Goal: Check status: Check status

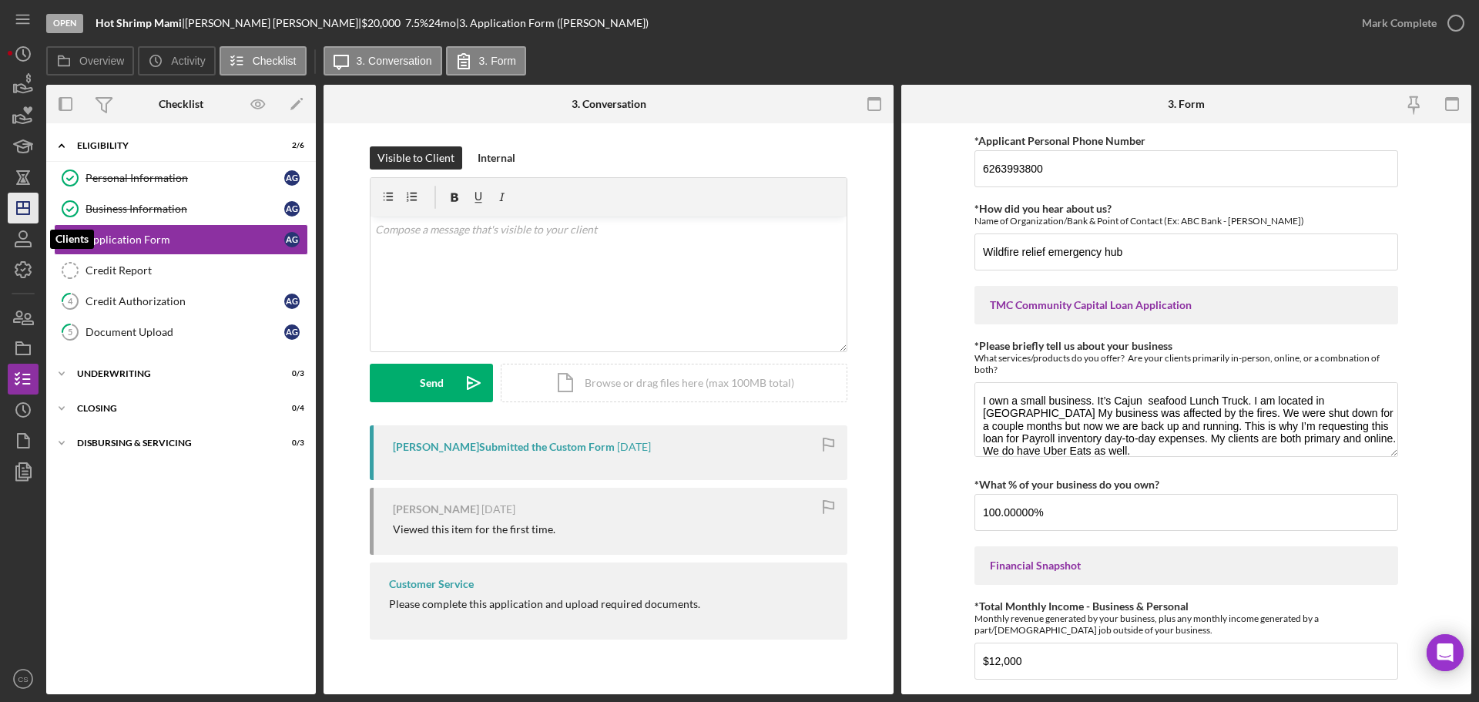
scroll to position [756, 0]
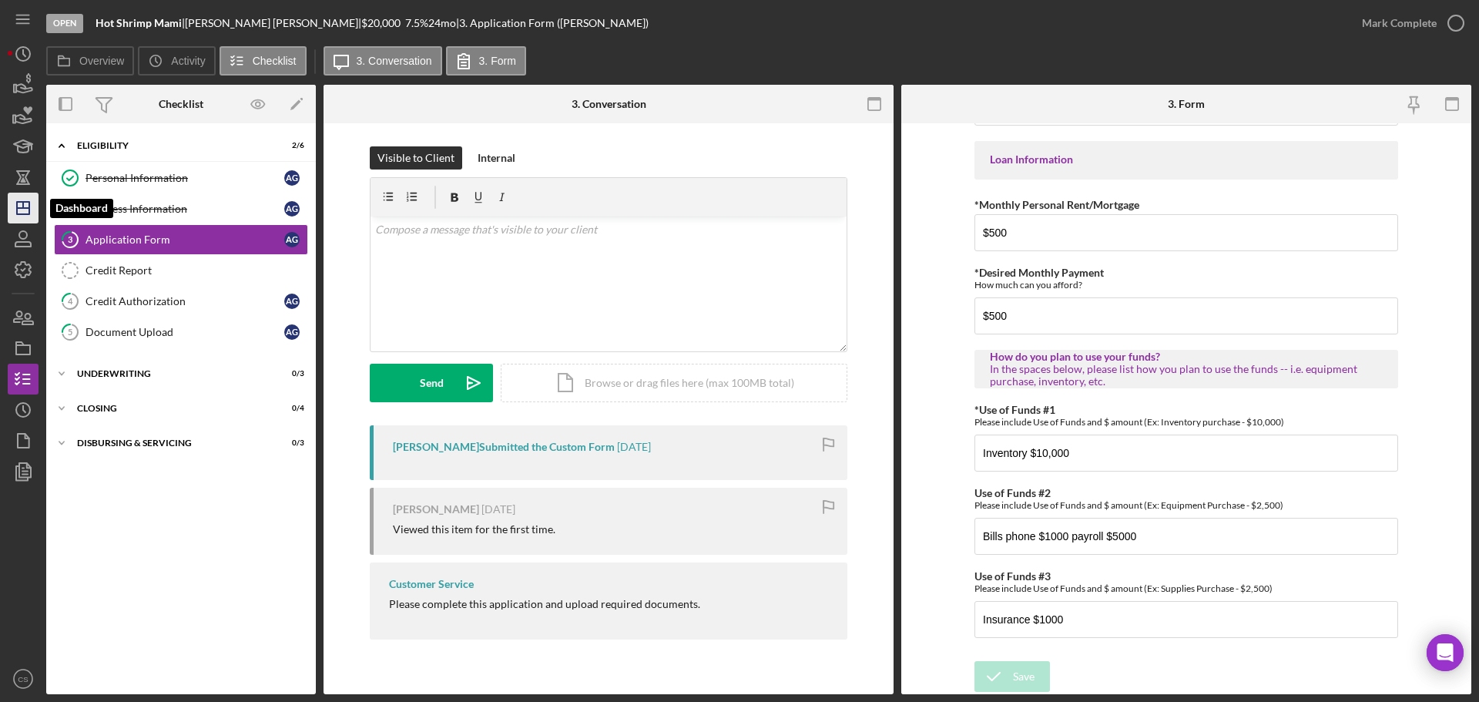
click at [27, 214] on polygon "button" at bounding box center [23, 208] width 12 height 12
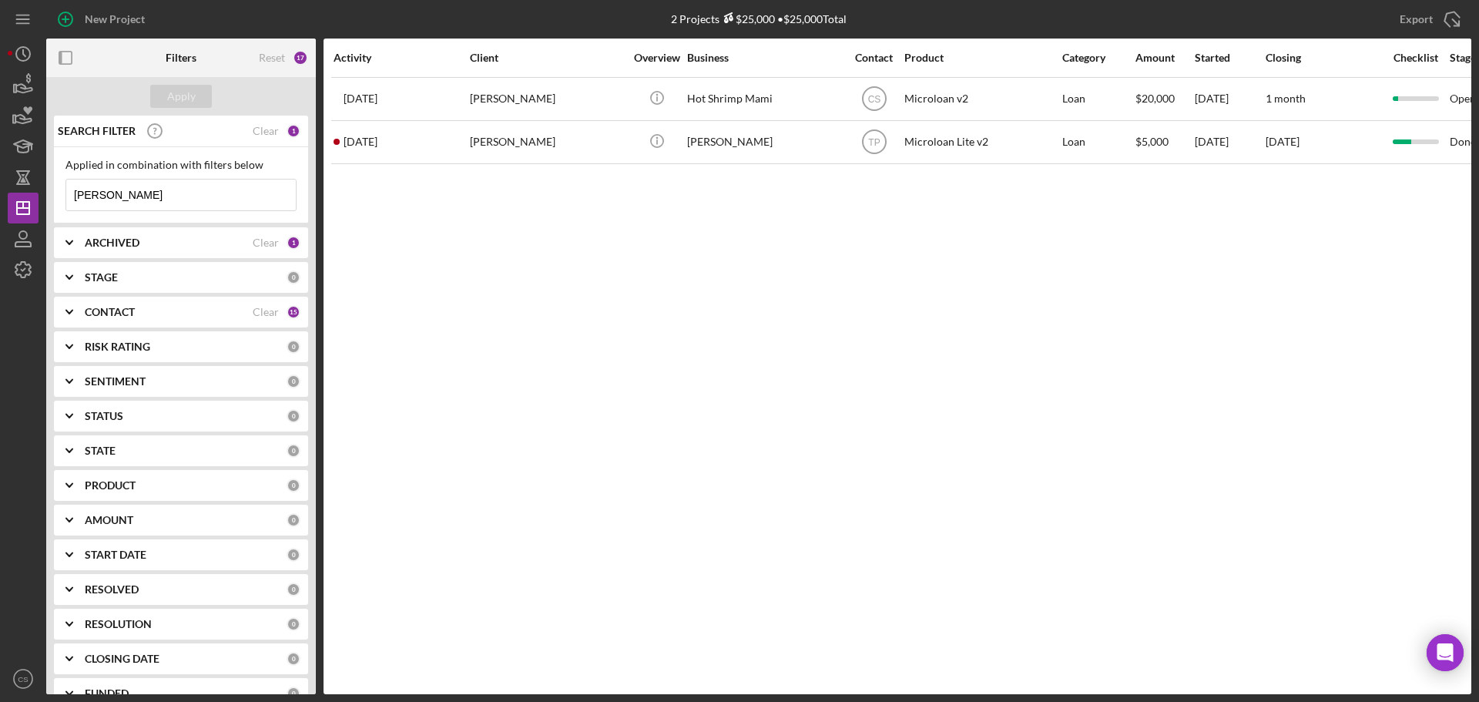
drag, startPoint x: 223, startPoint y: 201, endPoint x: 0, endPoint y: 210, distance: 222.8
click at [0, 210] on div "New Project 2 Projects $25,000 • $25,000 Total [PERSON_NAME] Export Icon/Export…" at bounding box center [739, 351] width 1479 height 702
click at [146, 95] on div "Apply" at bounding box center [181, 96] width 270 height 39
click at [163, 96] on button "Apply" at bounding box center [181, 96] width 62 height 23
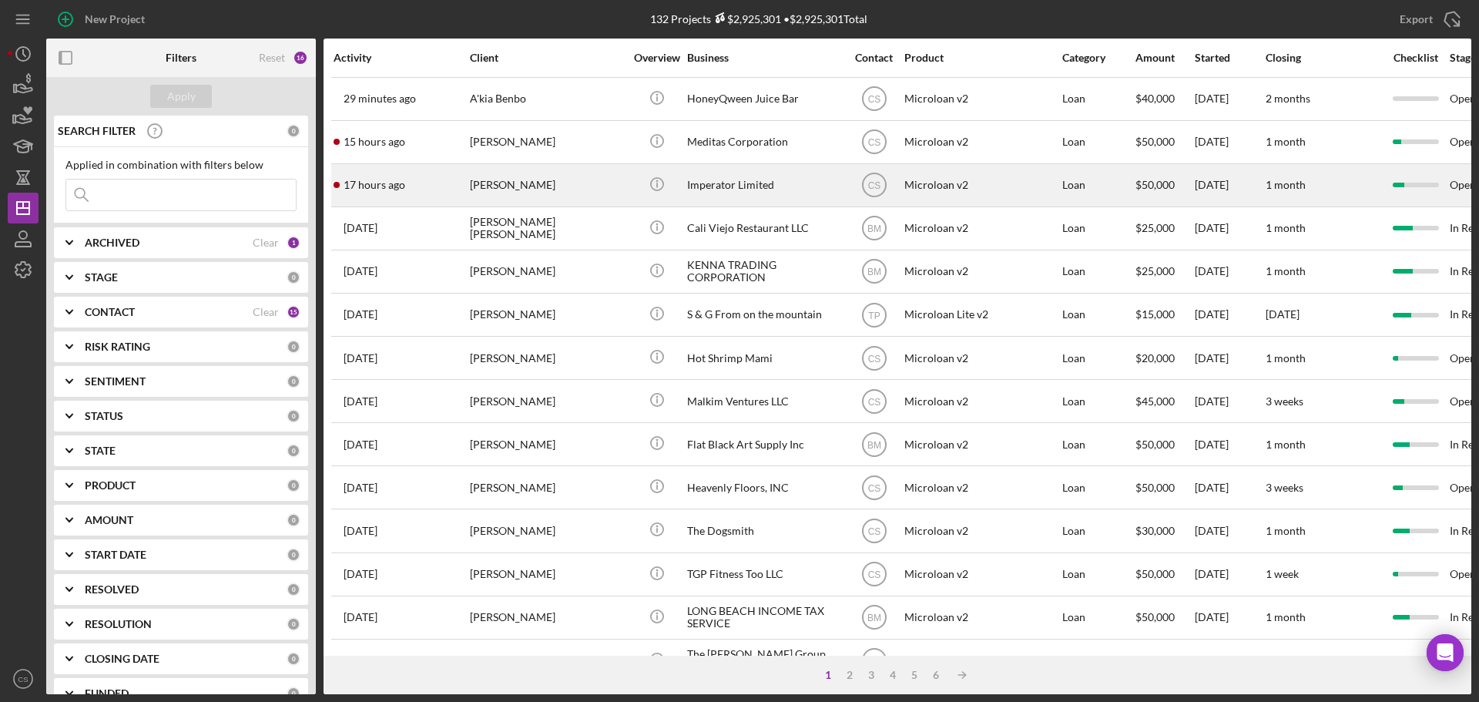
click at [623, 196] on div "[PERSON_NAME]" at bounding box center [547, 185] width 154 height 41
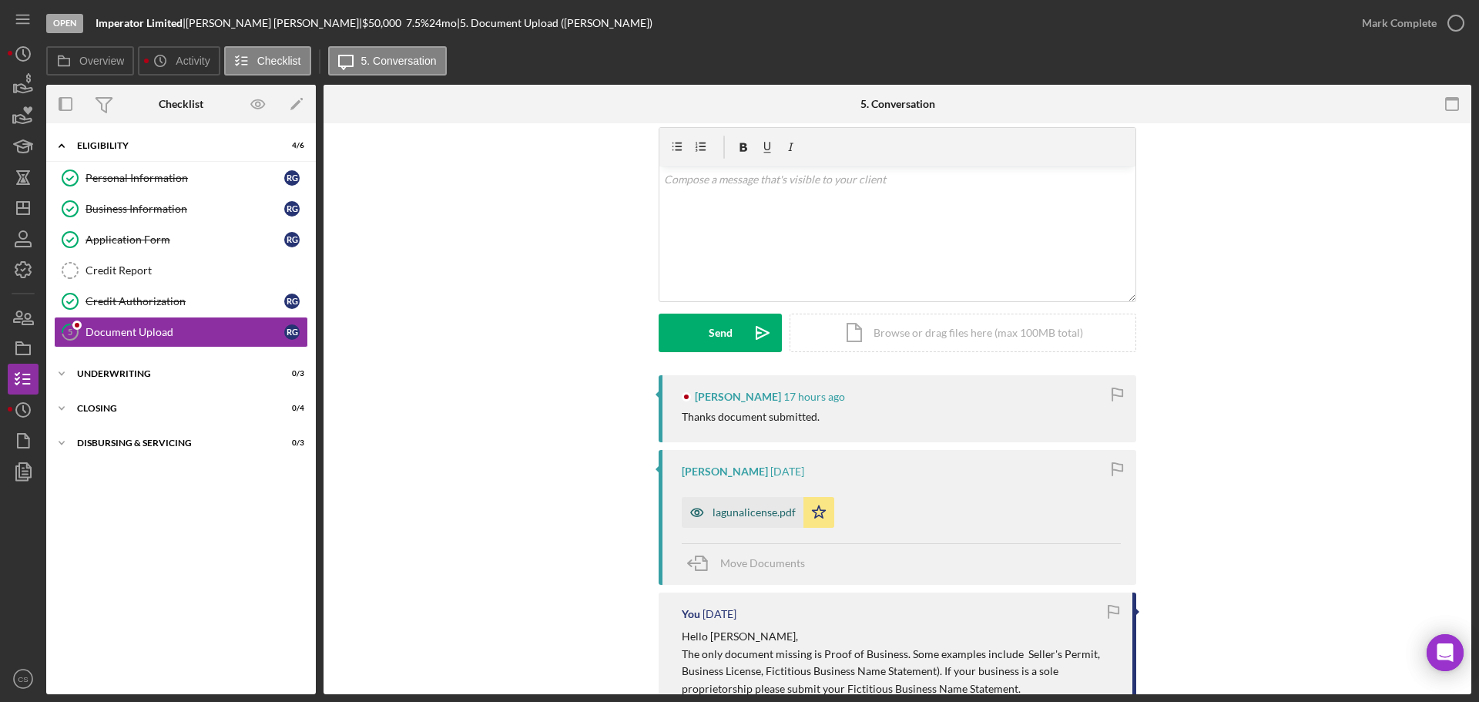
scroll to position [77, 0]
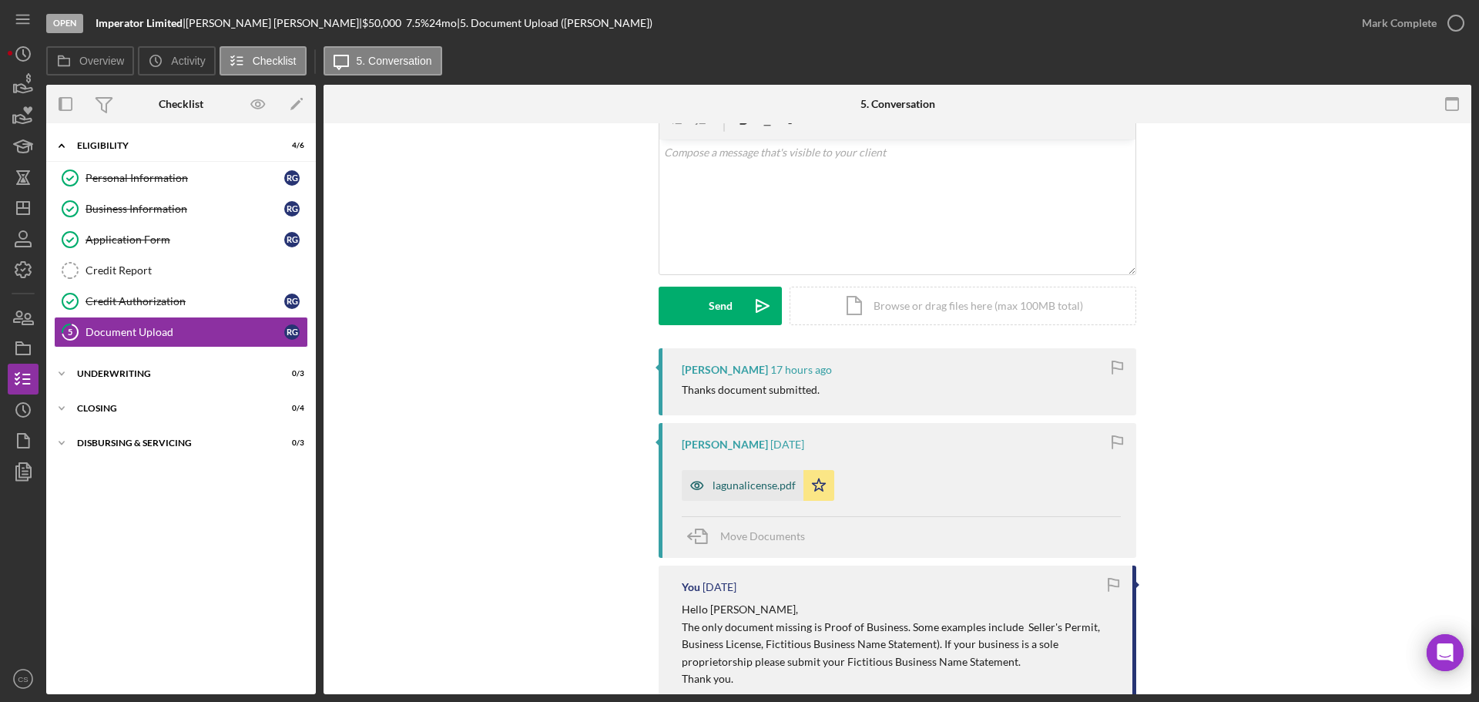
click at [747, 490] on div "lagunalicense.pdf" at bounding box center [753, 485] width 83 height 12
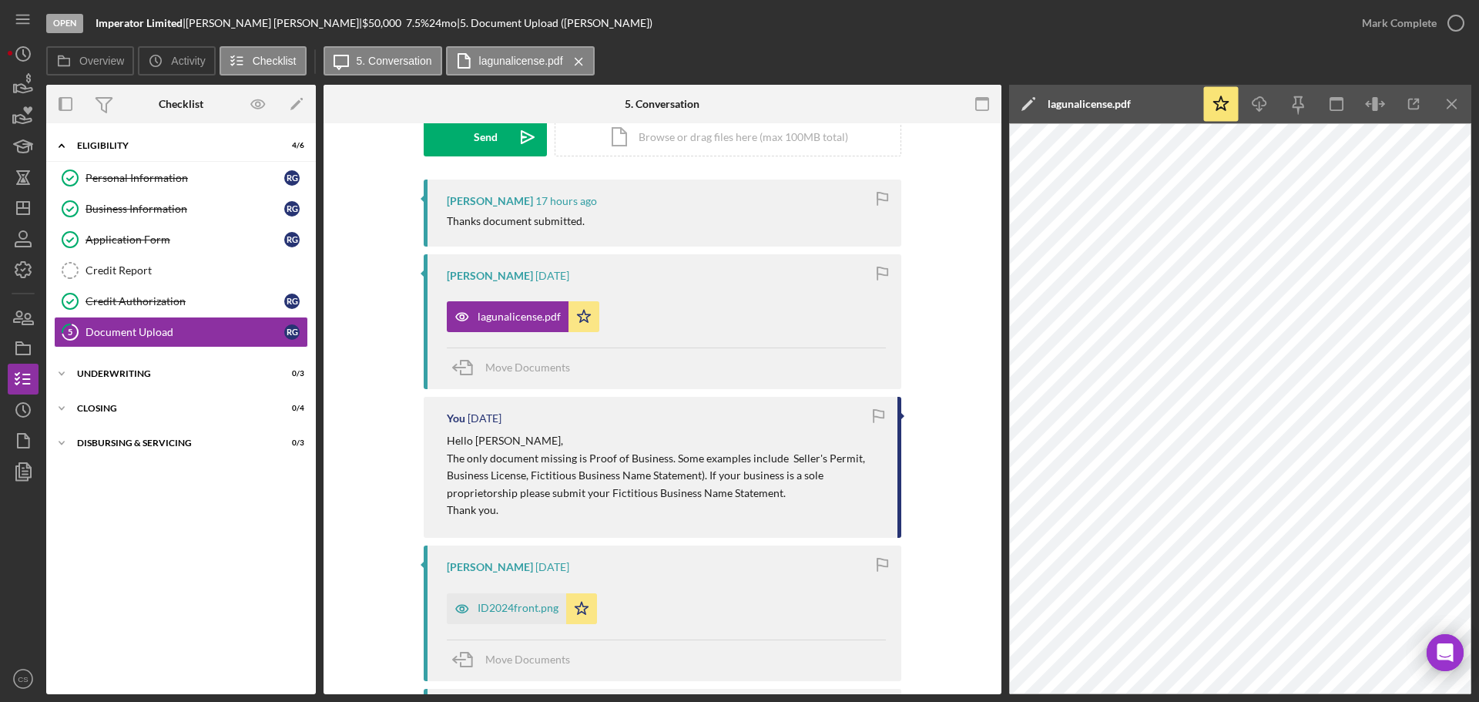
scroll to position [230, 0]
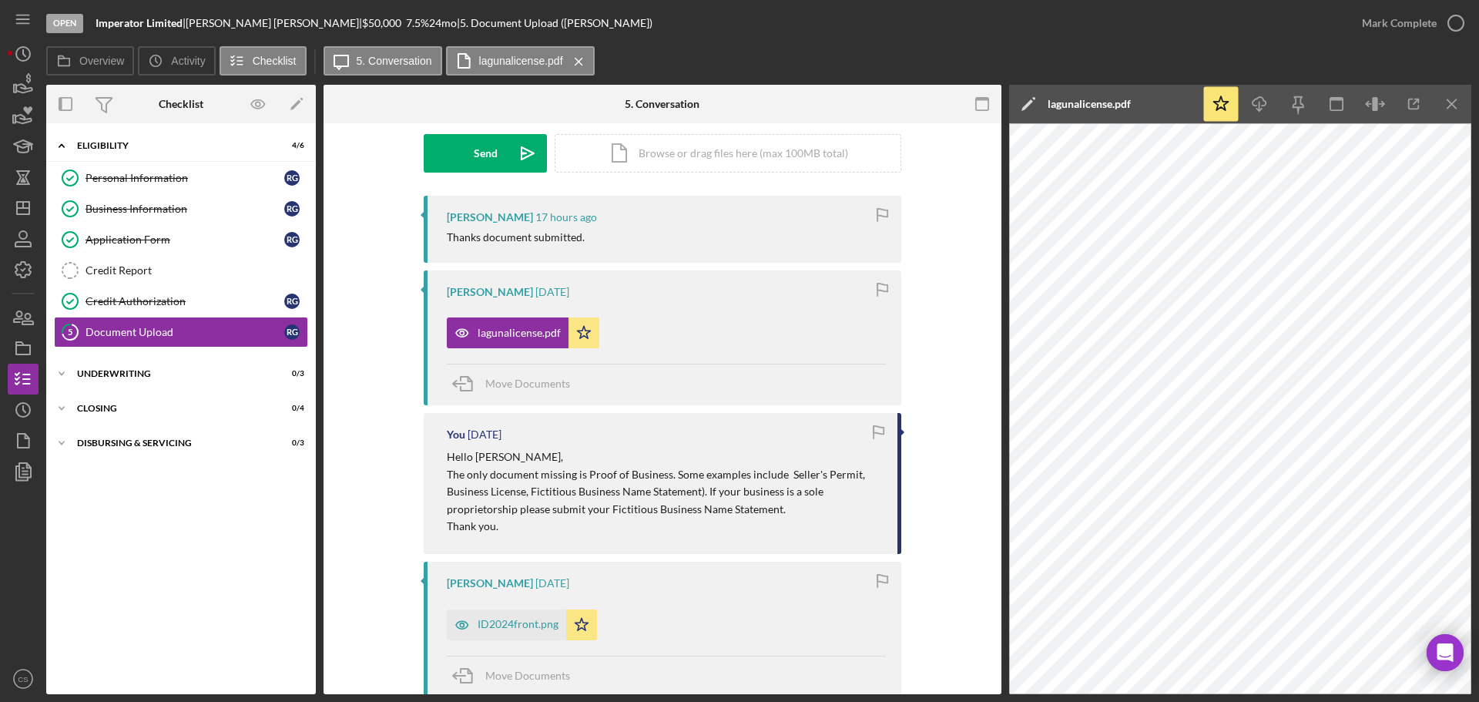
click at [726, 328] on div "lagunalicense.pdf Icon/Star" at bounding box center [666, 329] width 439 height 39
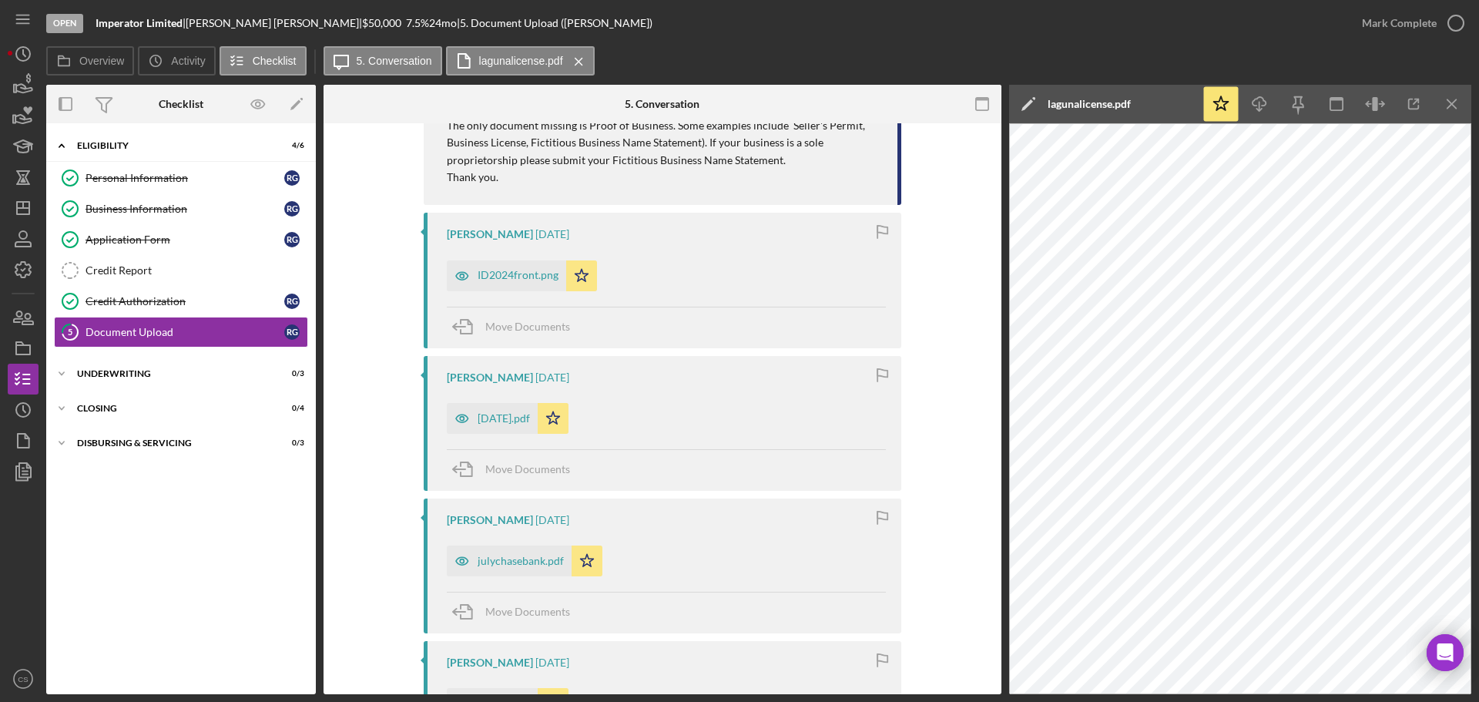
scroll to position [384, 0]
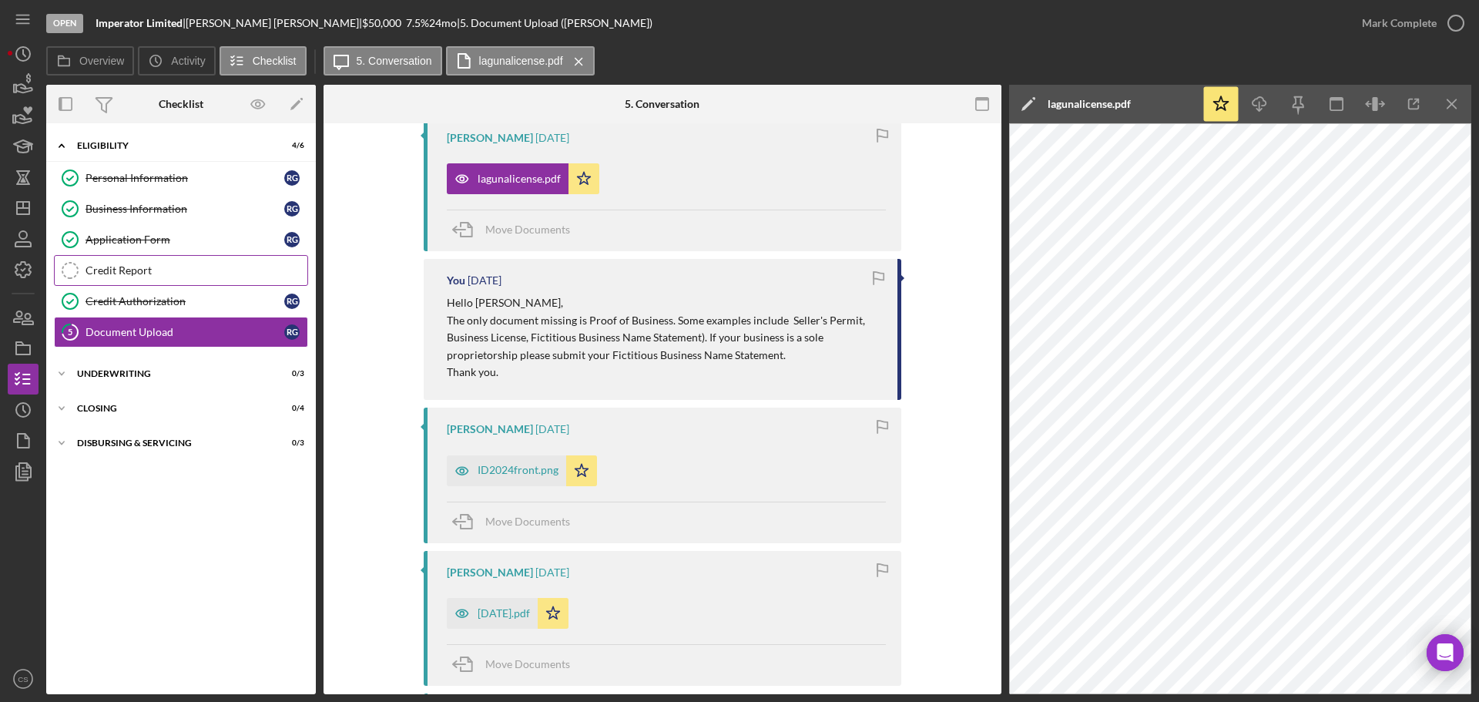
click at [196, 270] on div "Credit Report" at bounding box center [196, 270] width 222 height 12
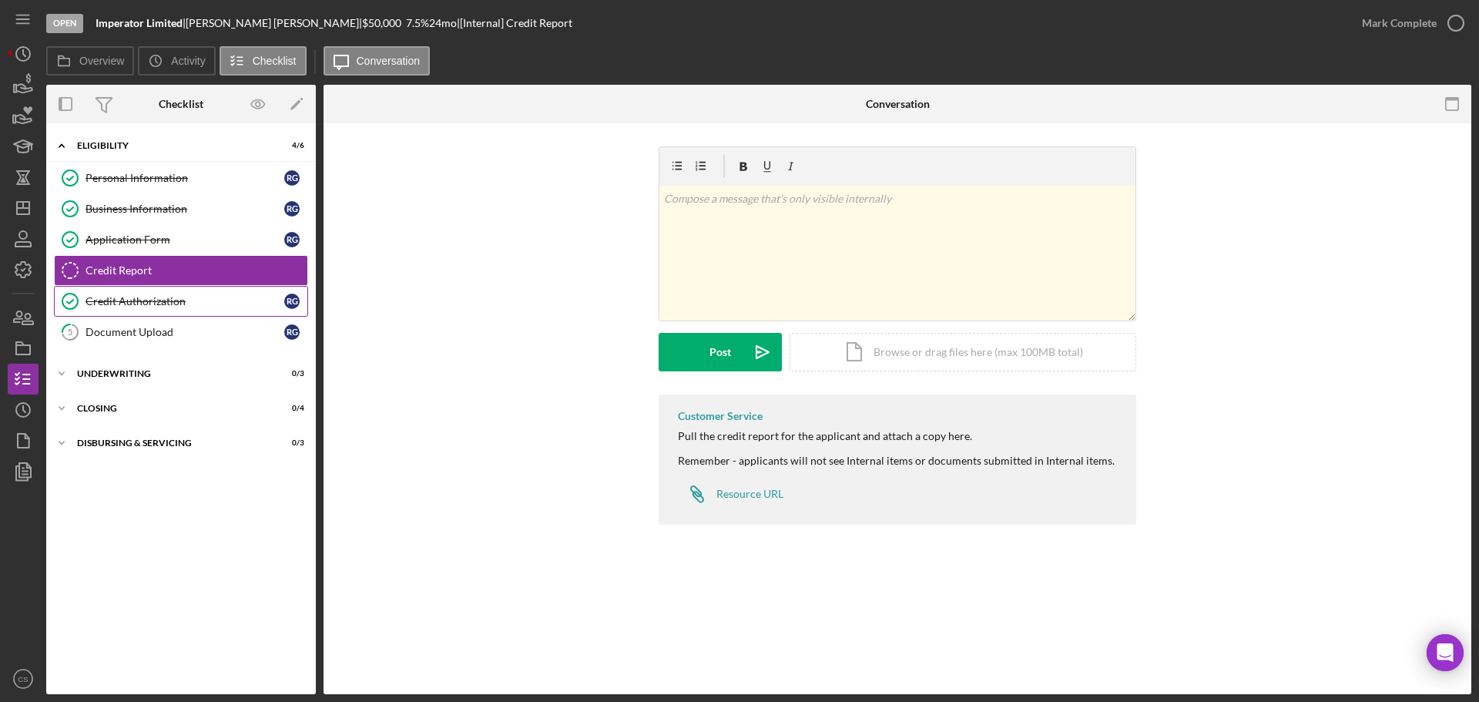
click at [180, 302] on div "Credit Authorization" at bounding box center [184, 301] width 199 height 12
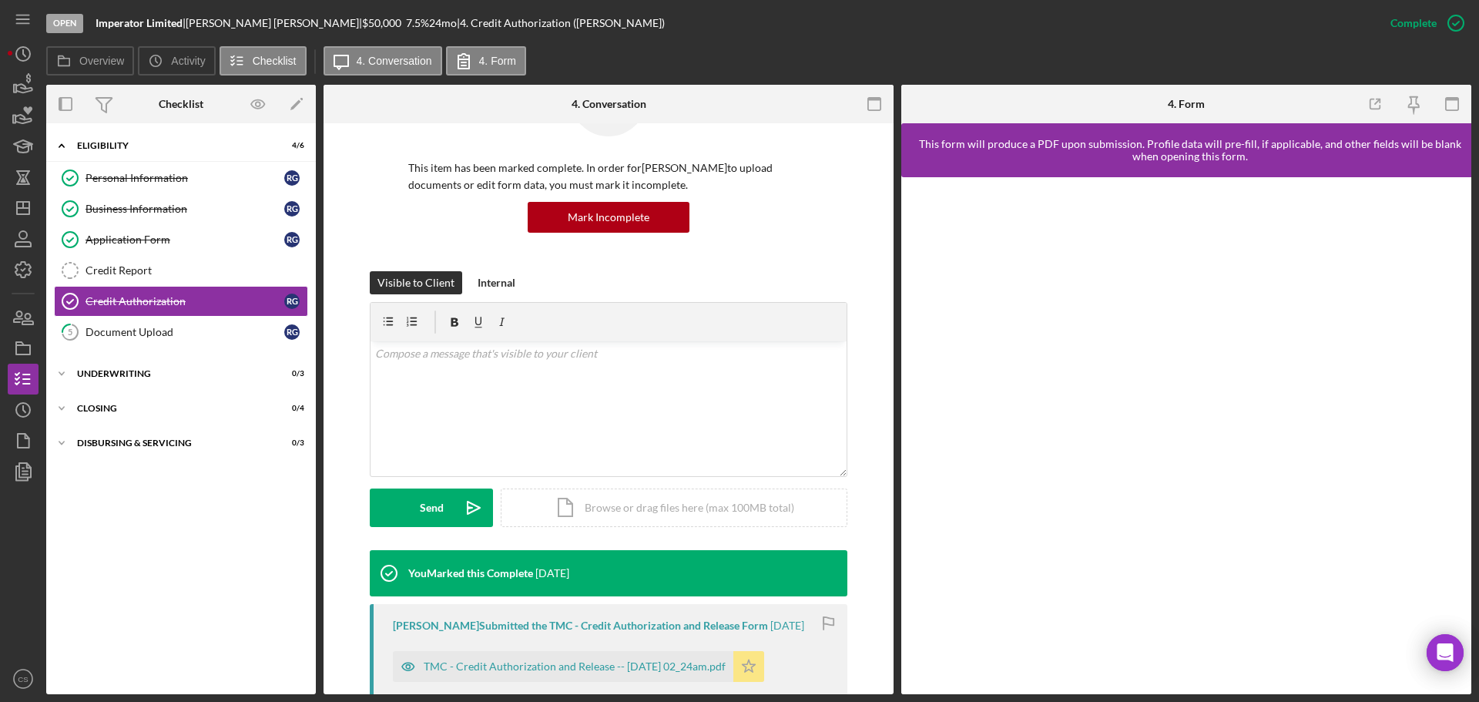
scroll to position [308, 0]
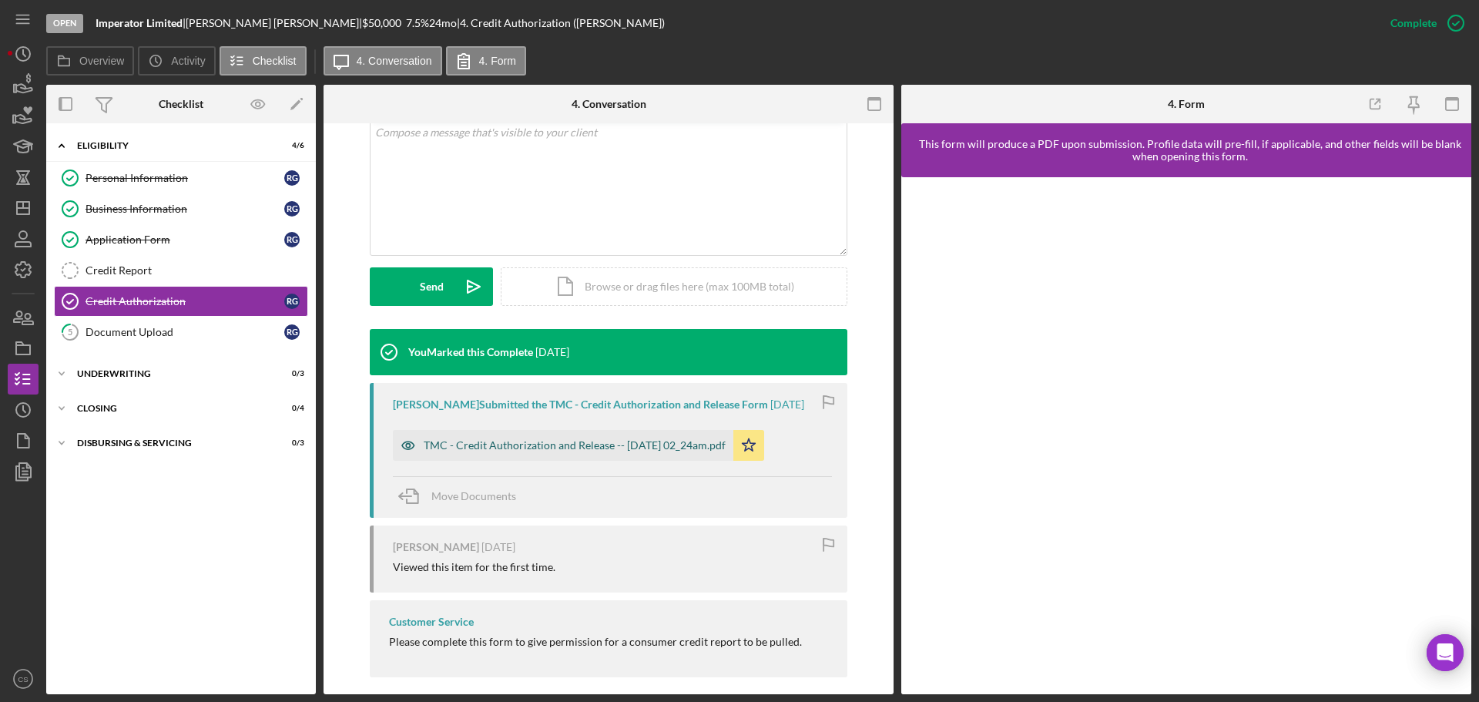
click at [563, 444] on div "TMC - Credit Authorization and Release -- [DATE] 02_24am.pdf" at bounding box center [575, 445] width 302 height 12
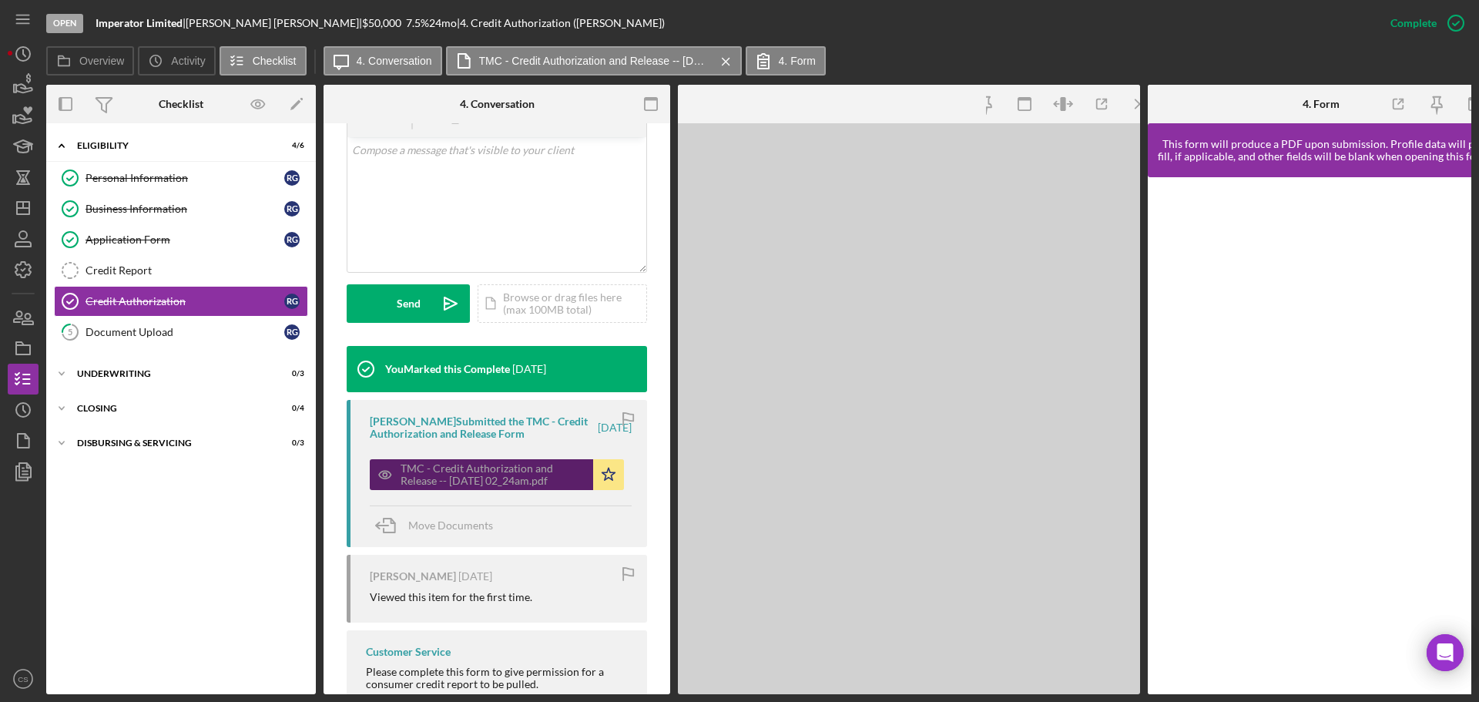
scroll to position [326, 0]
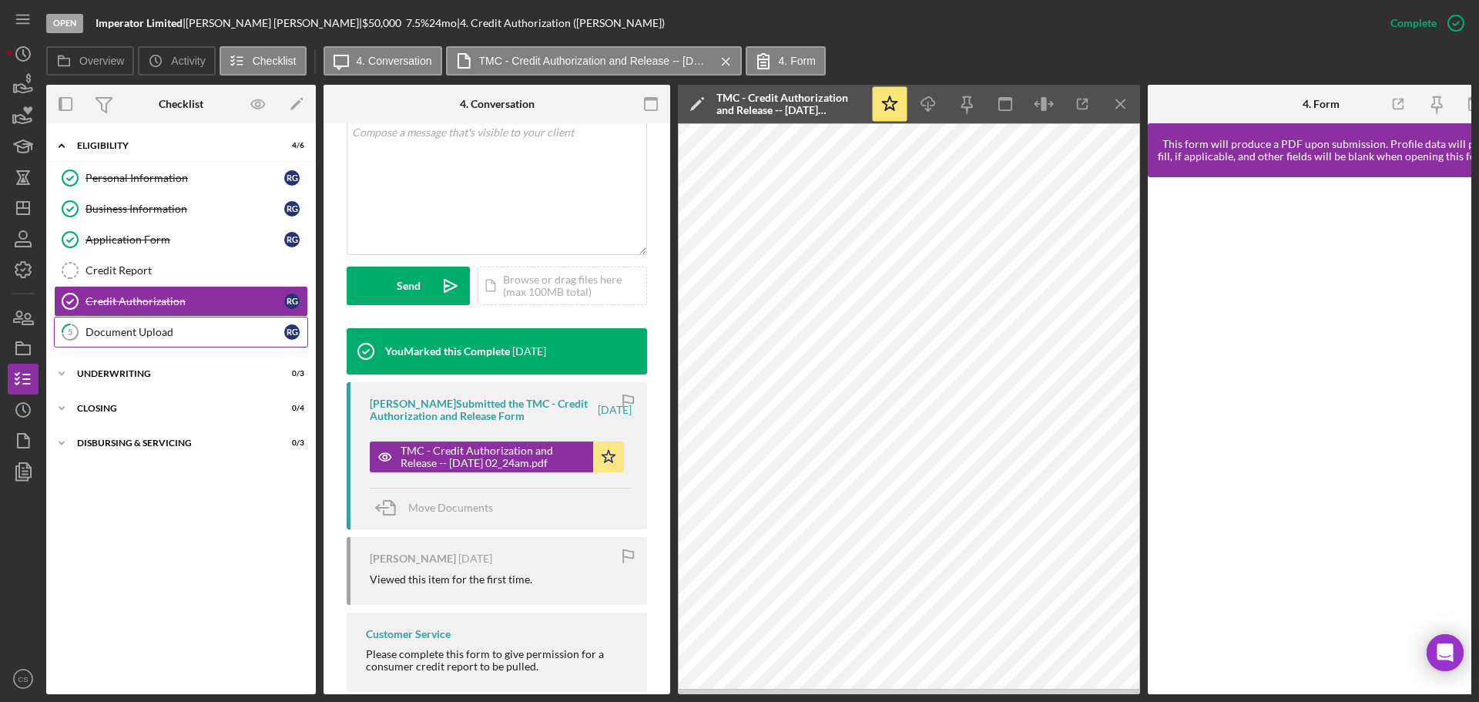
click at [176, 339] on link "5 Document Upload R G" at bounding box center [181, 332] width 254 height 31
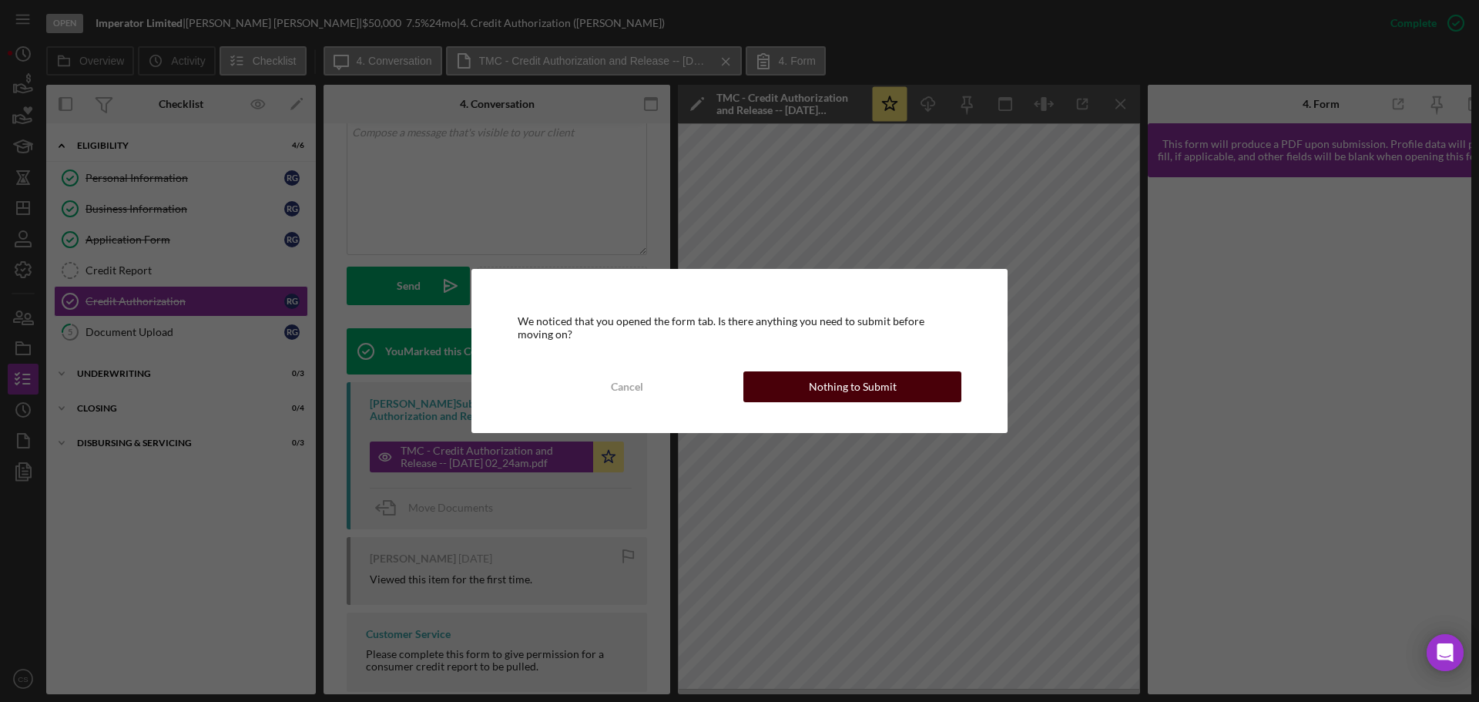
click at [786, 395] on button "Nothing to Submit" at bounding box center [852, 386] width 218 height 31
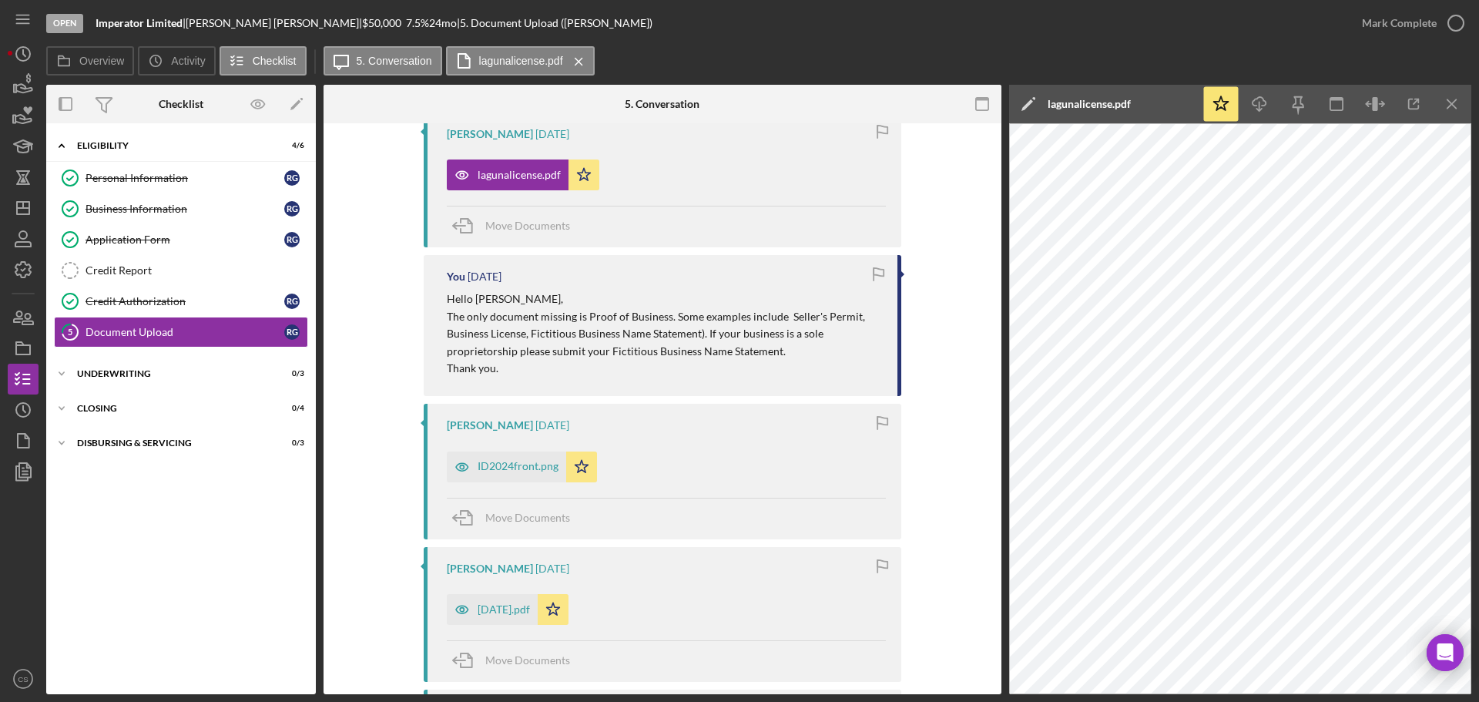
scroll to position [462, 0]
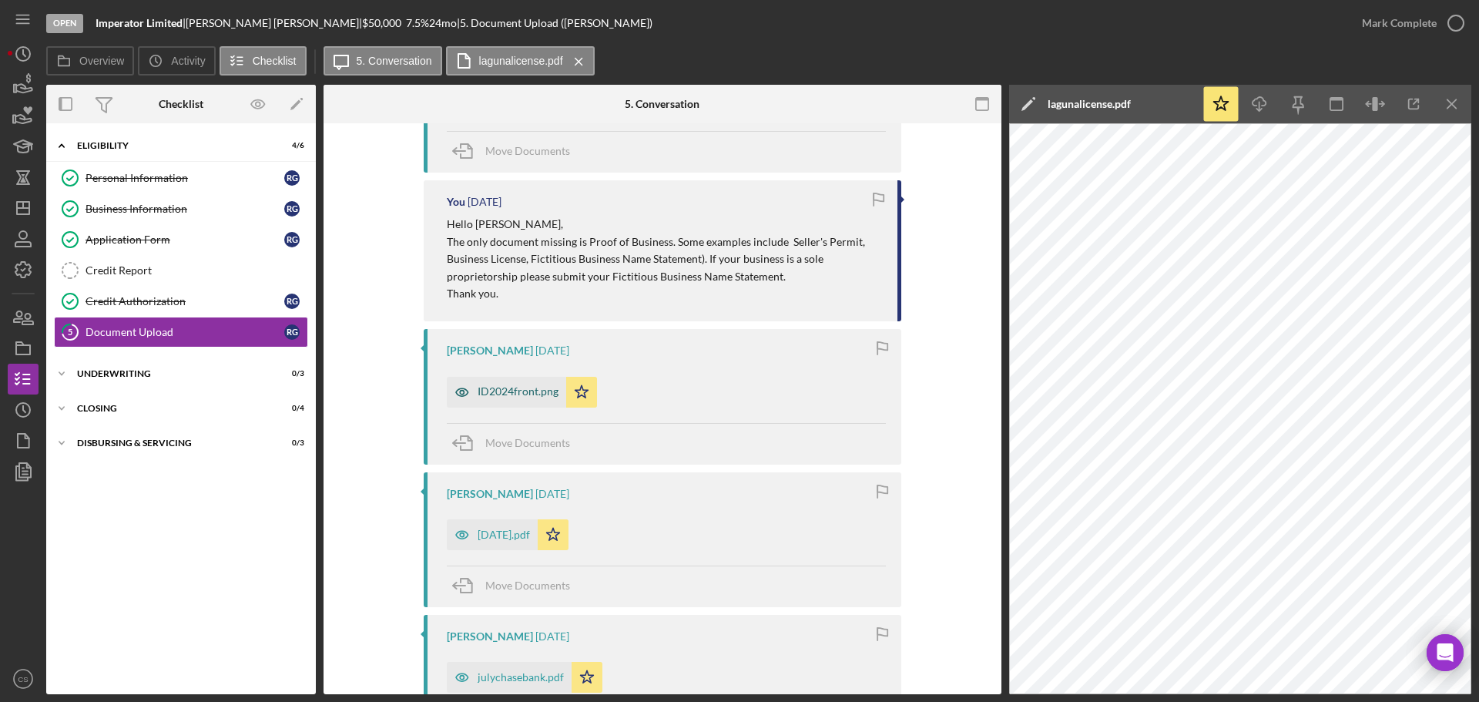
click at [504, 397] on div "ID2024front.png" at bounding box center [518, 391] width 81 height 12
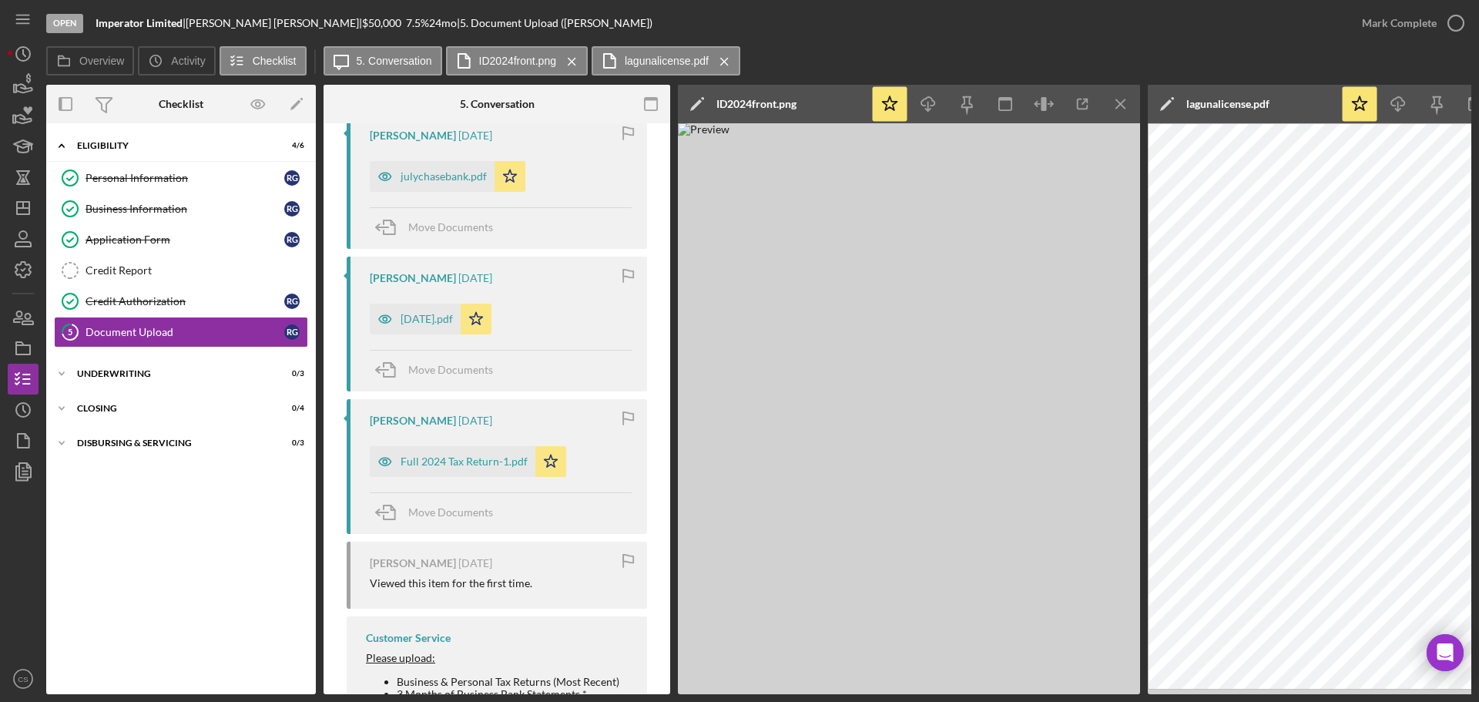
scroll to position [1078, 0]
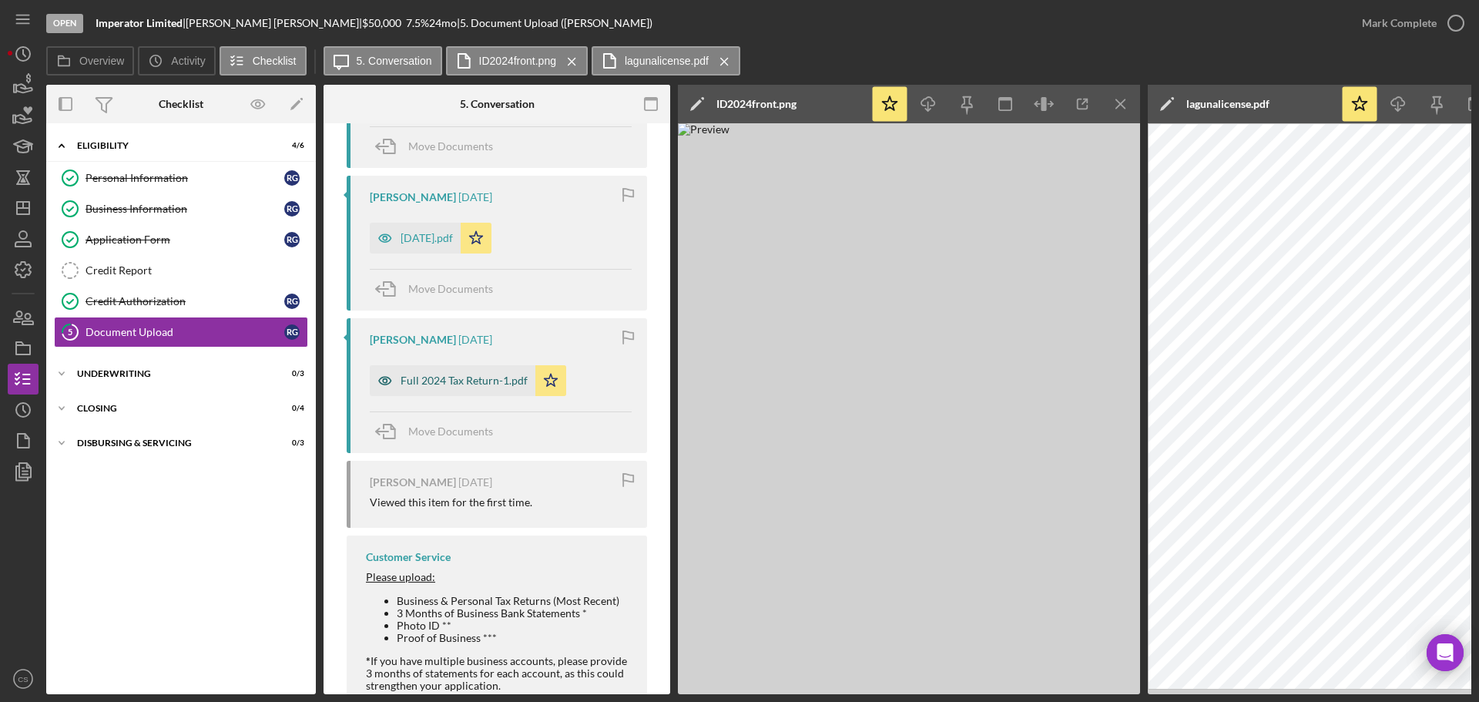
click at [430, 391] on div "Full 2024 Tax Return-1.pdf" at bounding box center [453, 380] width 166 height 31
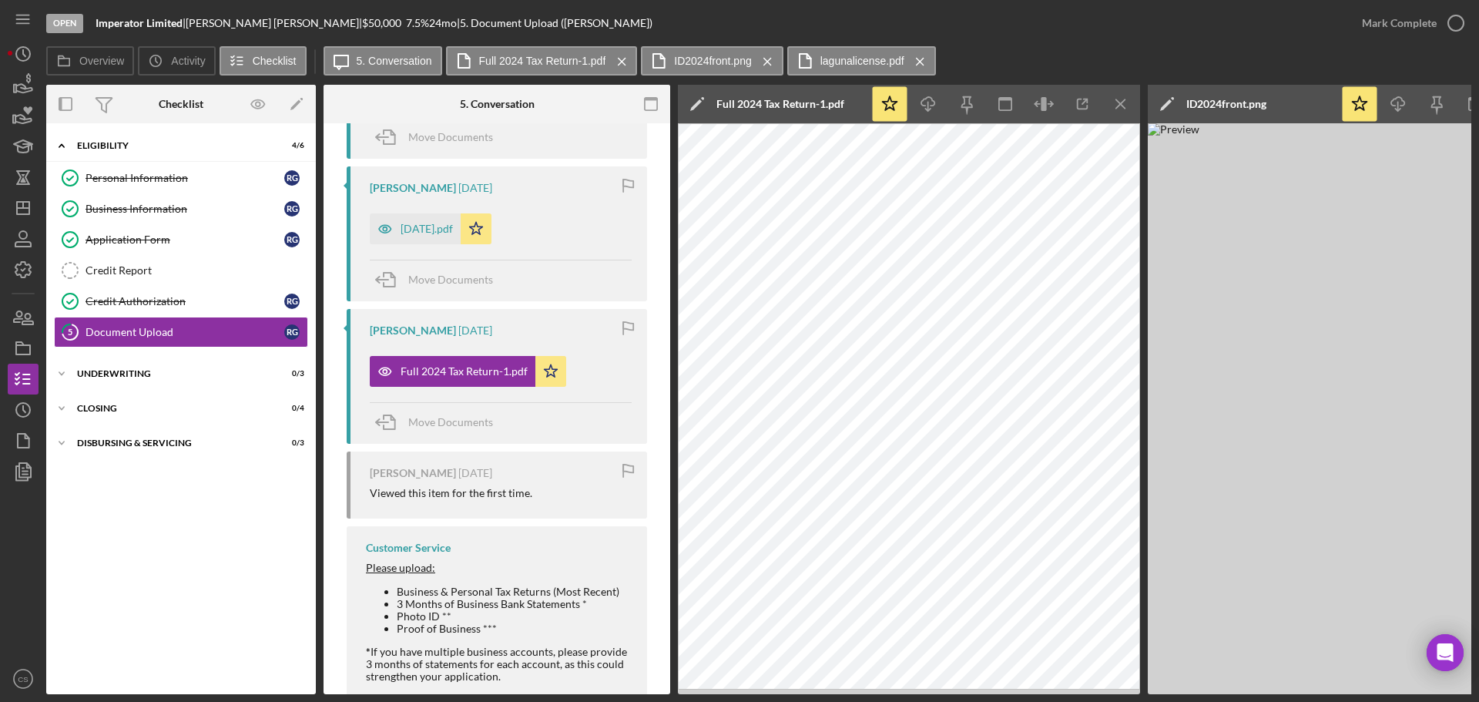
scroll to position [1230, 0]
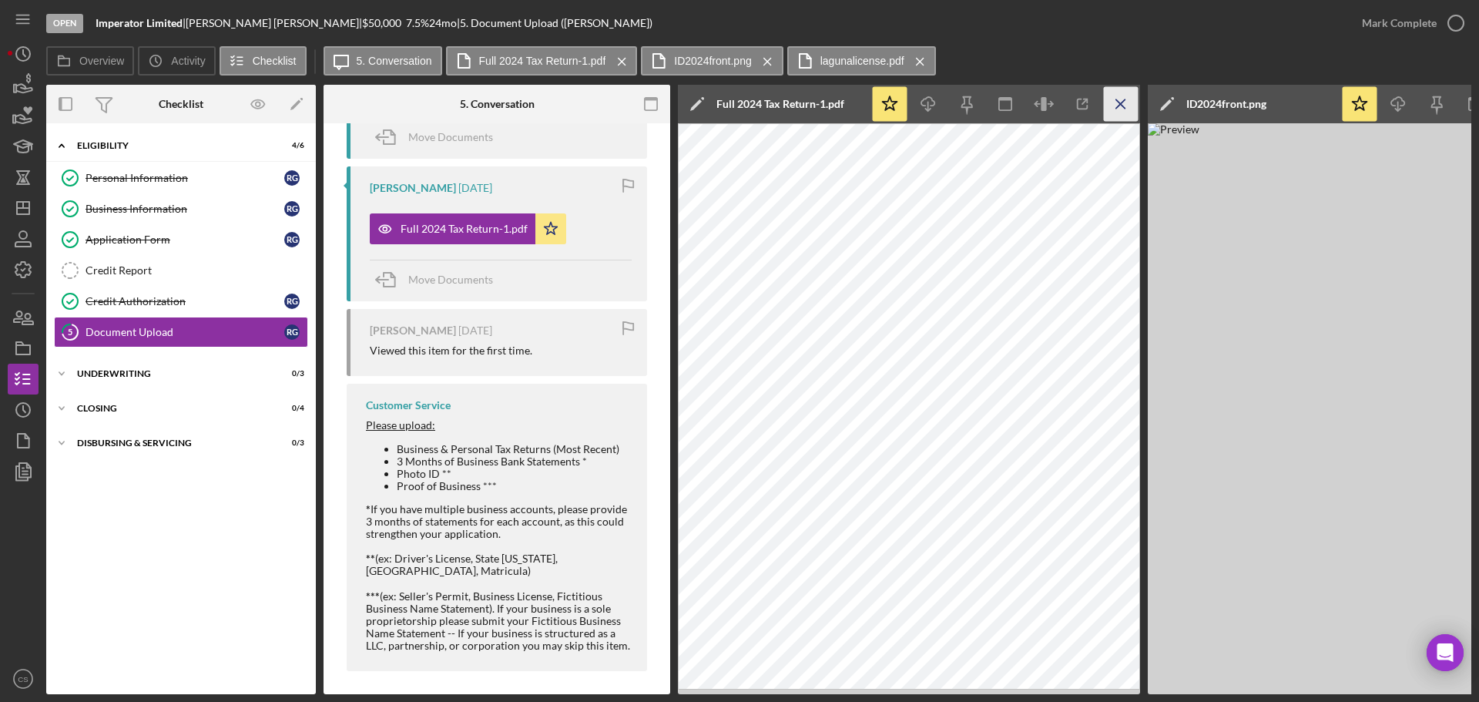
click at [1131, 99] on icon "Icon/Menu Close" at bounding box center [1121, 104] width 35 height 35
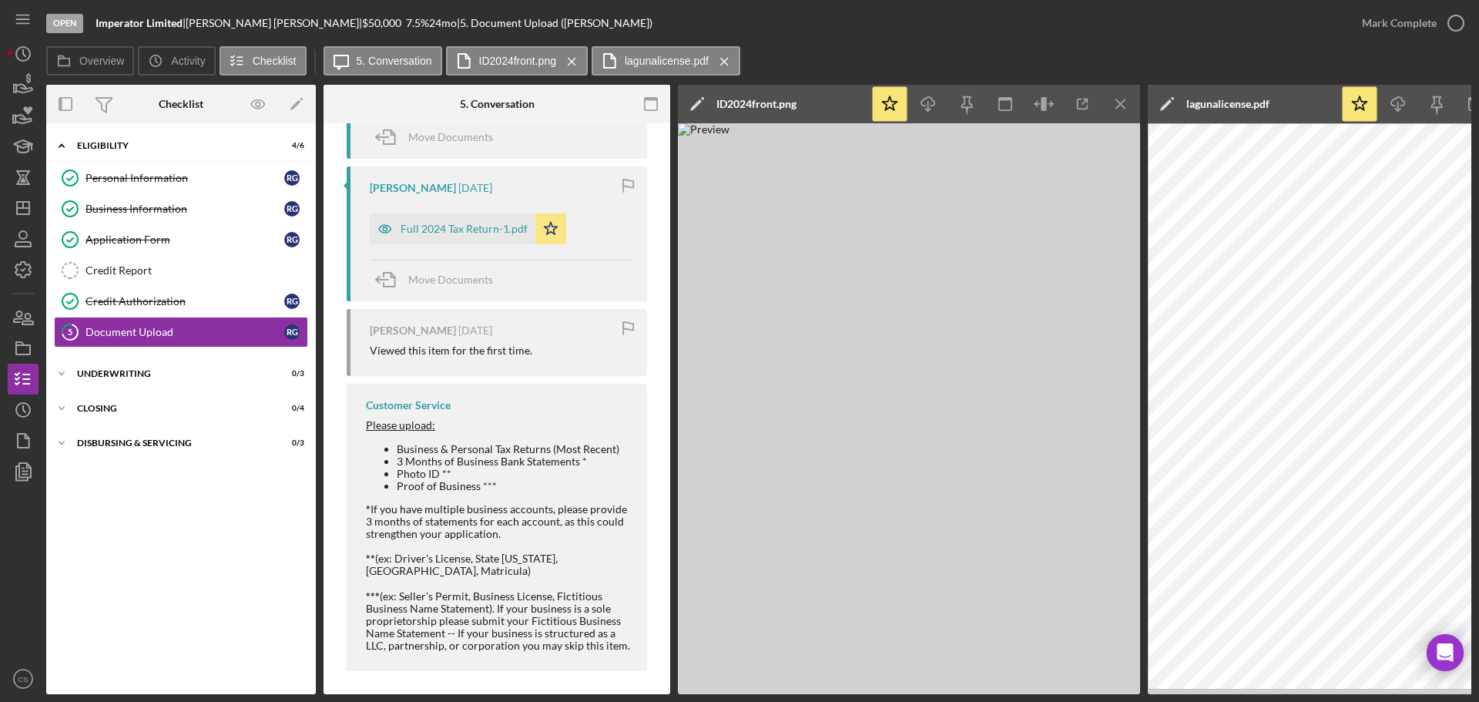
click at [1131, 99] on icon "Icon/Menu Close" at bounding box center [1121, 104] width 35 height 35
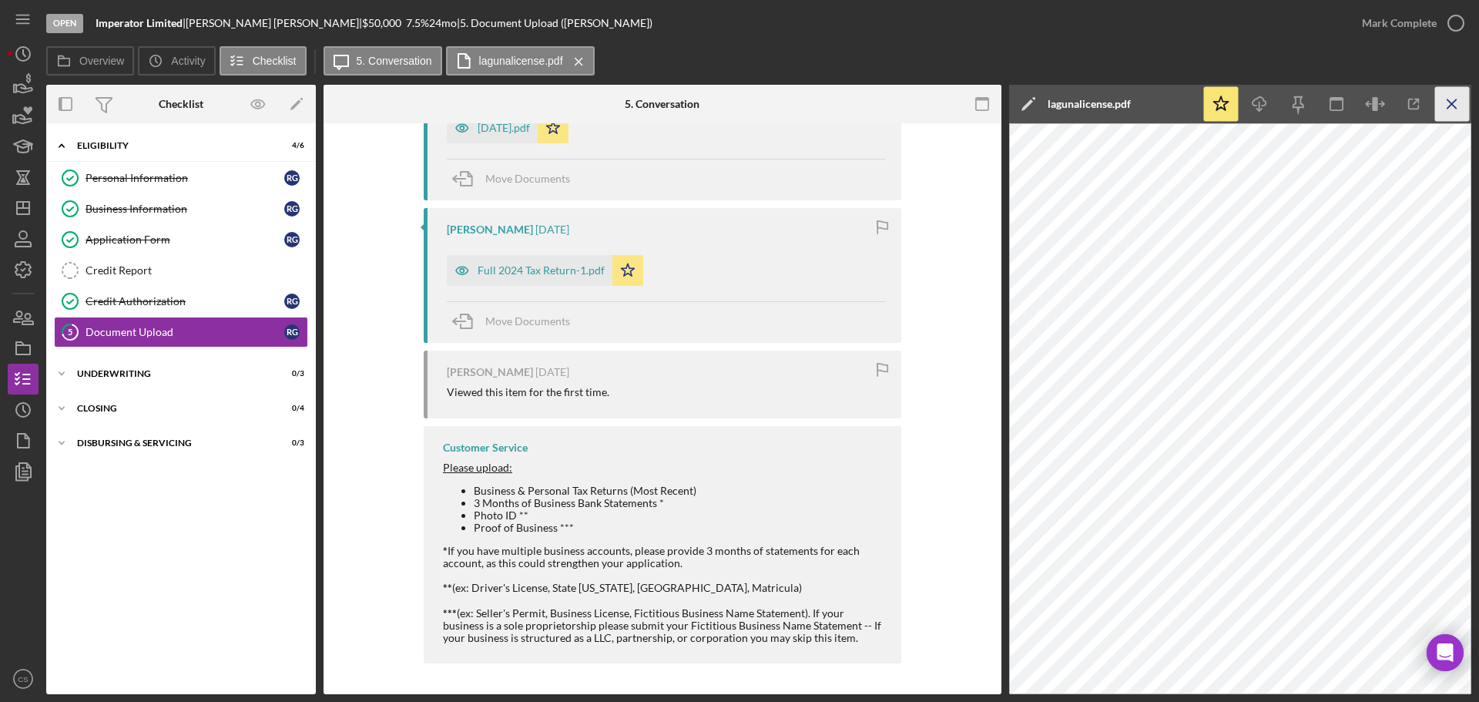
click at [1450, 99] on icon "Icon/Menu Close" at bounding box center [1452, 104] width 35 height 35
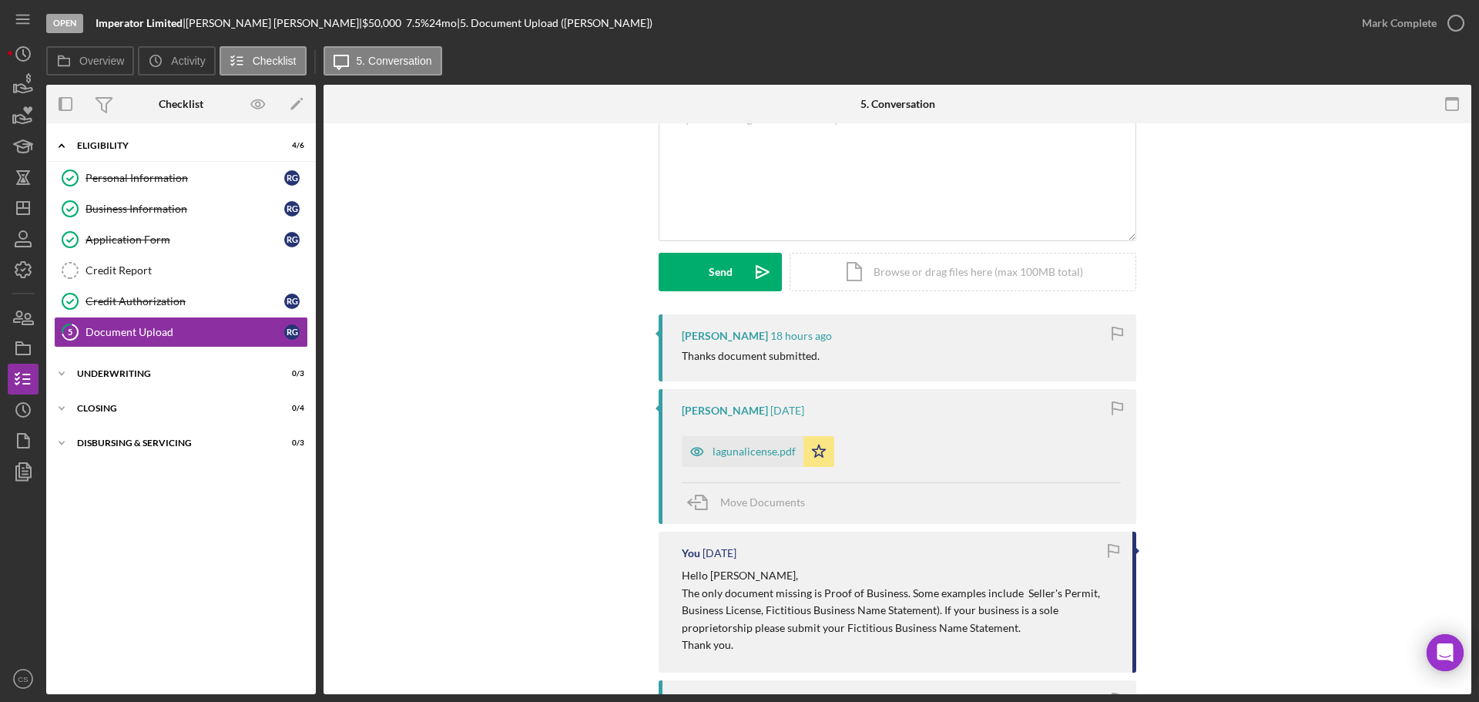
scroll to position [0, 0]
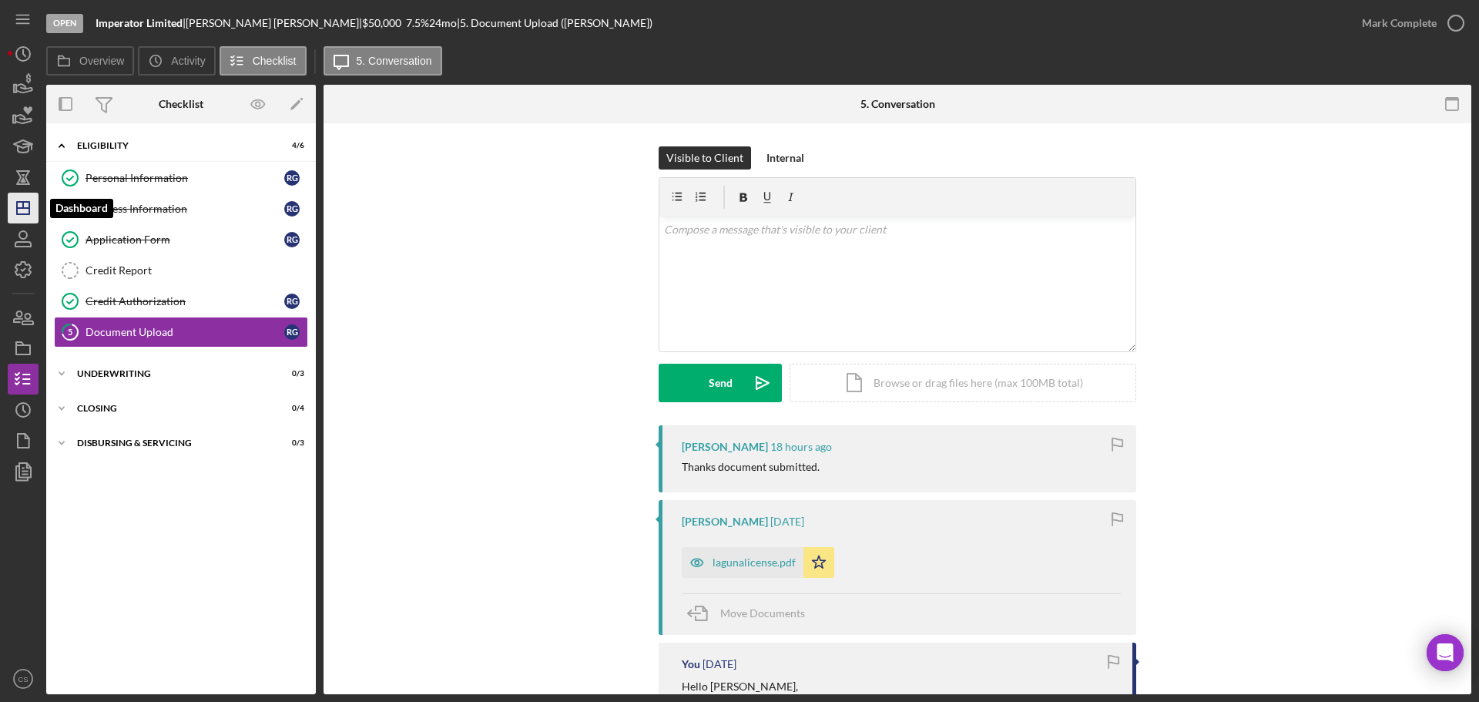
click at [20, 208] on line "button" at bounding box center [23, 208] width 12 height 0
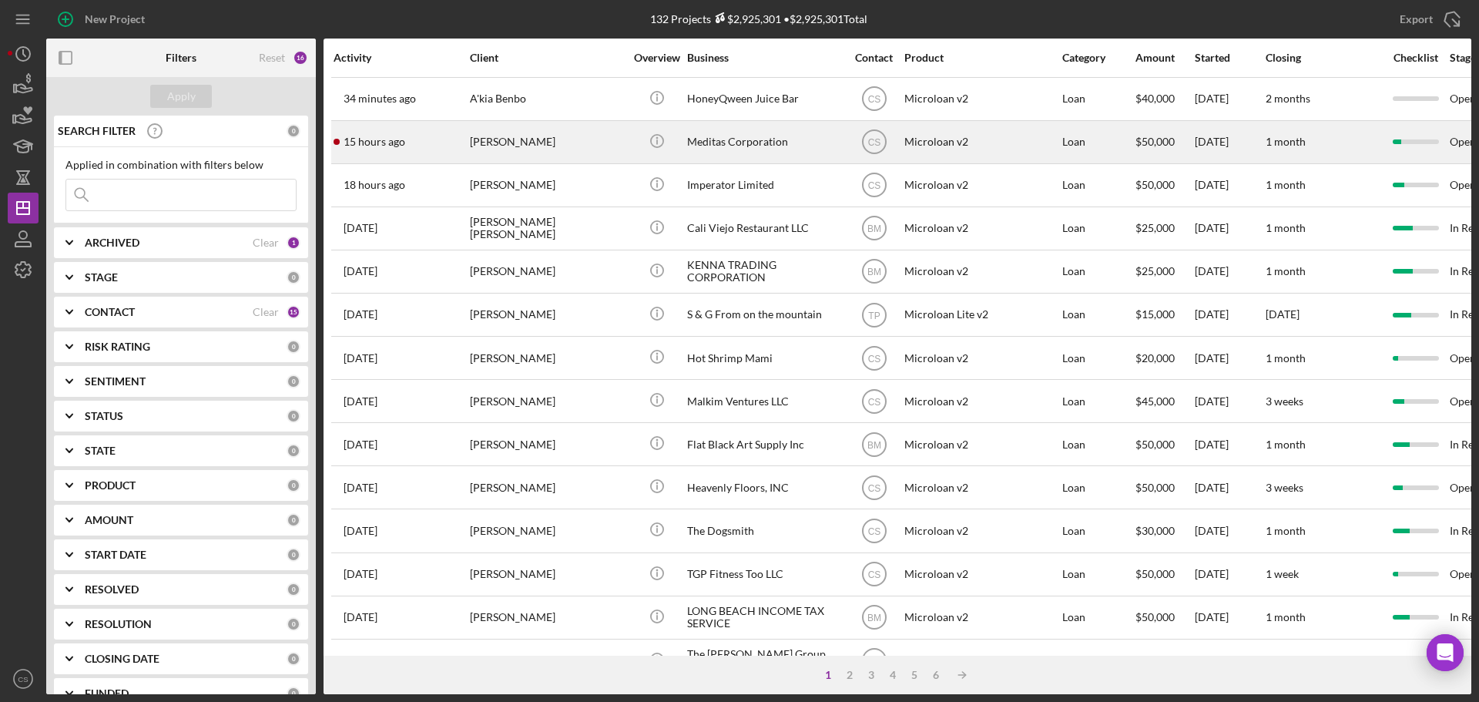
click at [562, 146] on div "[PERSON_NAME]" at bounding box center [547, 142] width 154 height 41
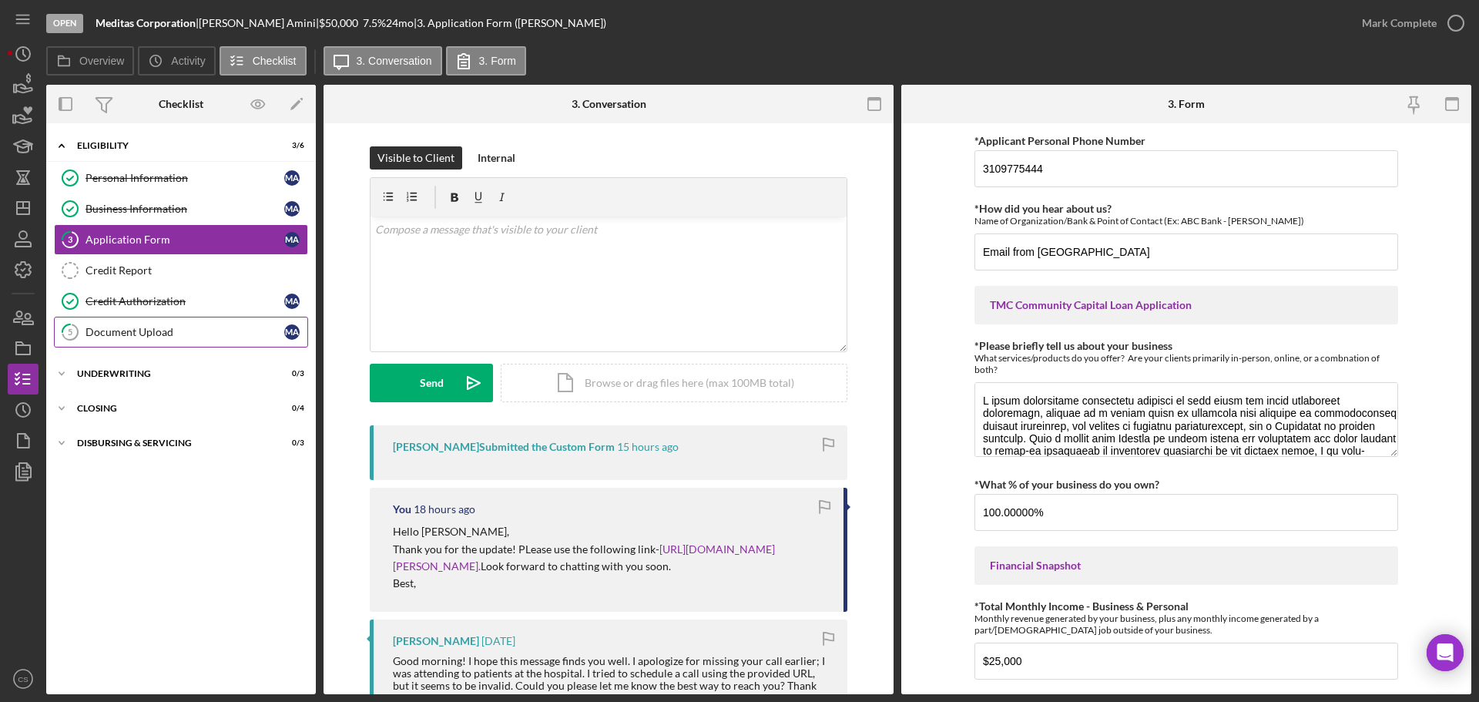
click at [209, 326] on div "Document Upload" at bounding box center [184, 332] width 199 height 12
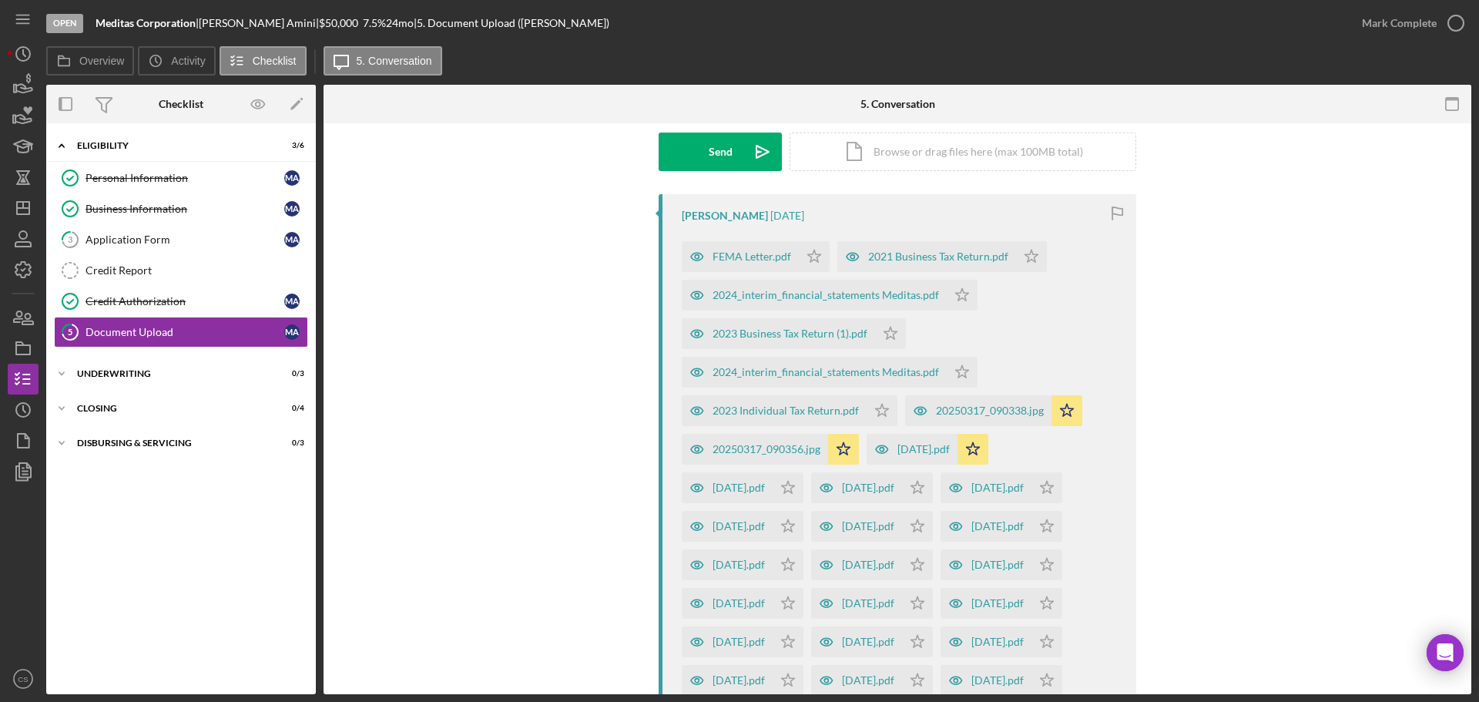
scroll to position [539, 0]
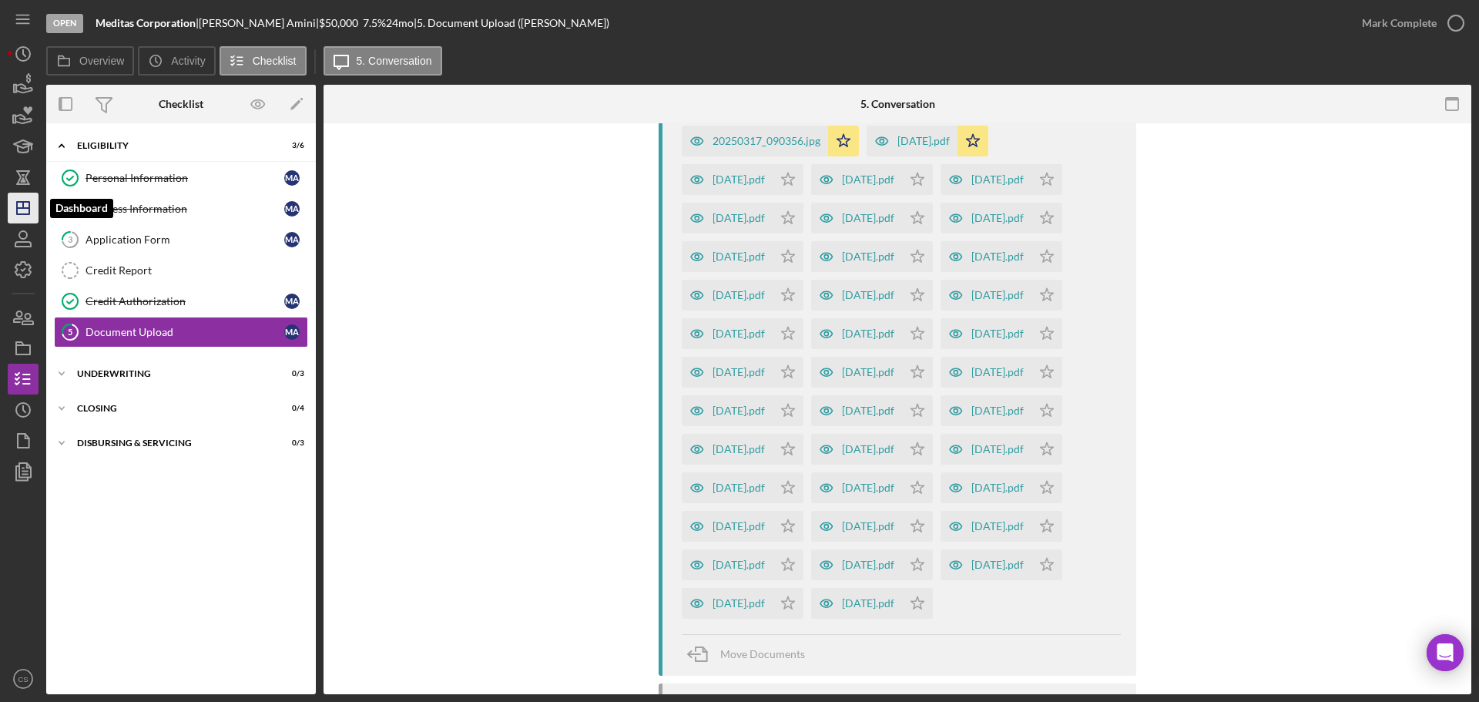
click at [22, 203] on icon "Icon/Dashboard" at bounding box center [23, 208] width 39 height 39
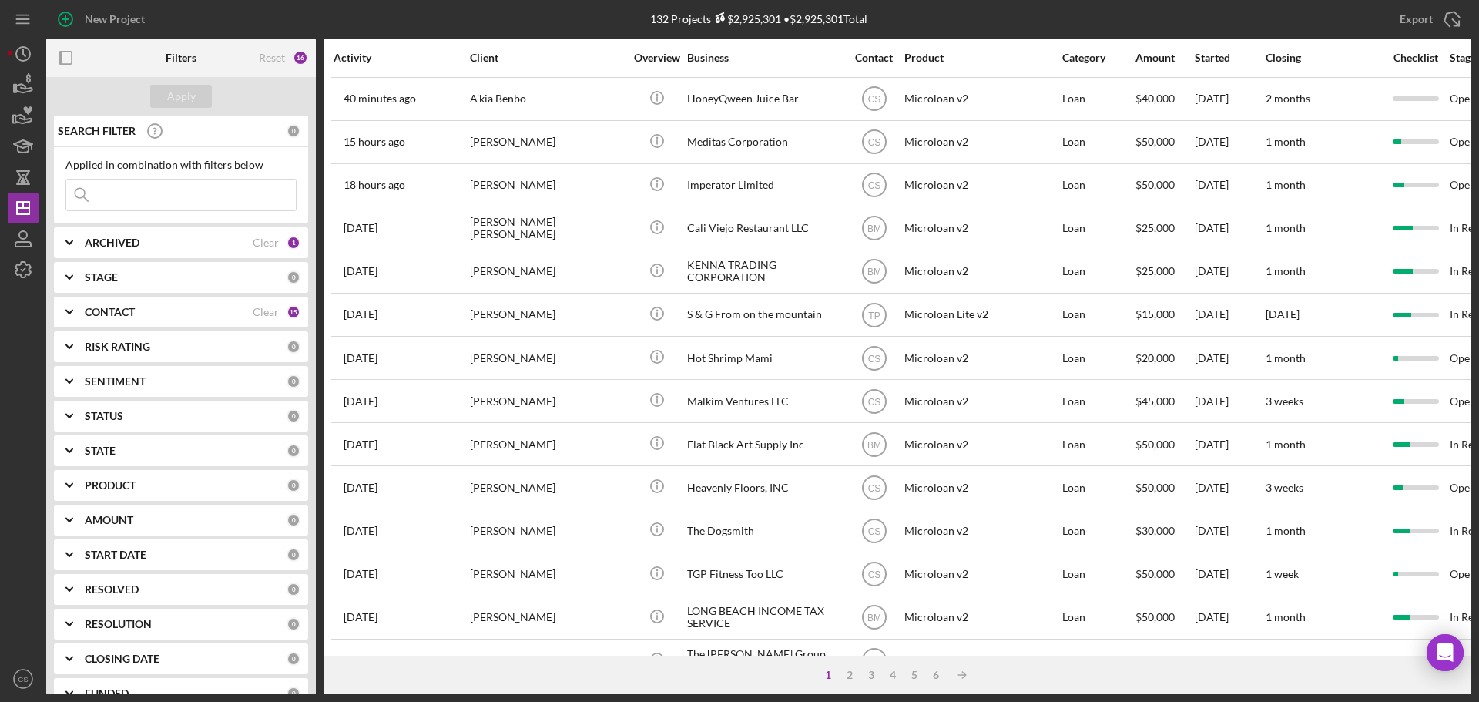
click at [551, 22] on div "132 Projects $2,925,301 • $2,925,301 Total" at bounding box center [758, 19] width 475 height 39
